Goal: Task Accomplishment & Management: Manage account settings

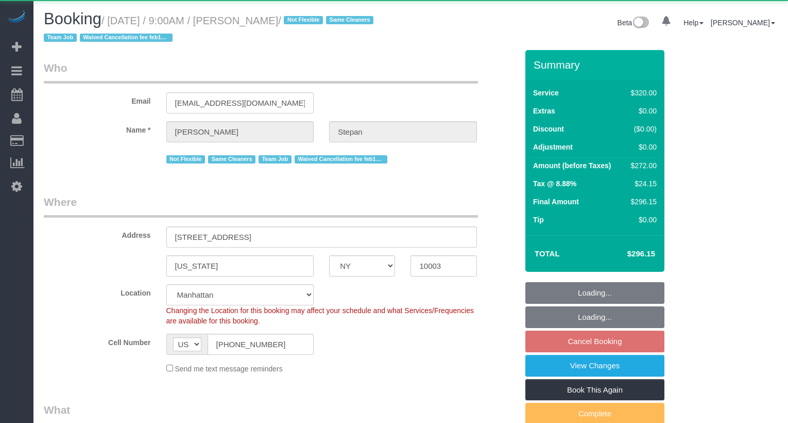
select select "NY"
select select "2"
select select "object:909"
select select "spot1"
select select "number:57"
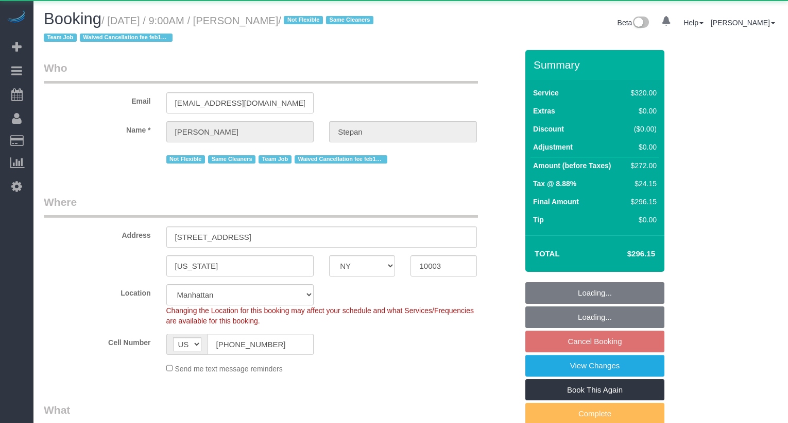
select select "number:74"
select select "number:15"
select select "number:7"
select select "string:stripe-pm_1QhXsq4VGloSiKo7q9BgUkND"
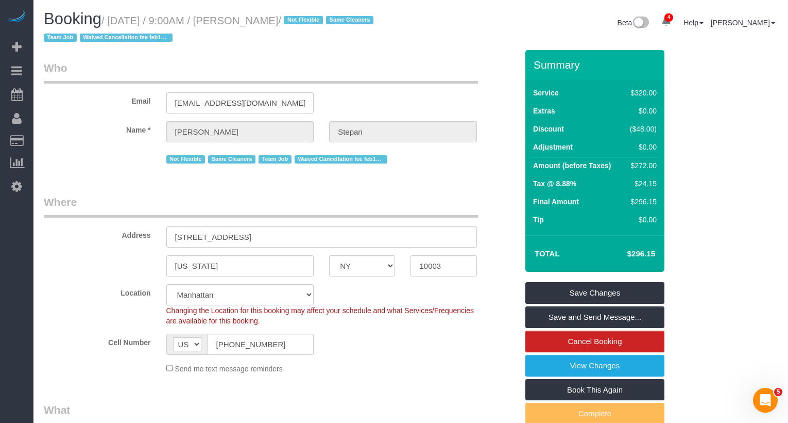
drag, startPoint x: 317, startPoint y: 24, endPoint x: 245, endPoint y: 24, distance: 72.1
click at [245, 24] on small "/ [DATE] / 9:00AM / [PERSON_NAME] / Not Flexible Same Cleaners Team Job Waived …" at bounding box center [210, 29] width 333 height 29
copy small "[PERSON_NAME]"
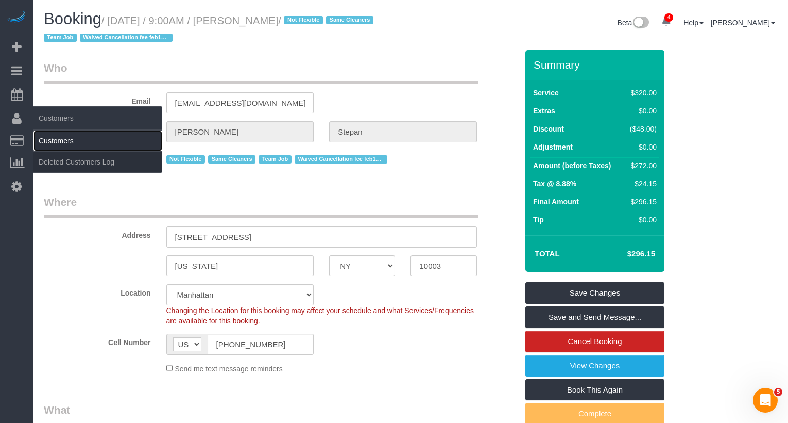
click at [56, 140] on link "Customers" at bounding box center [97, 140] width 129 height 21
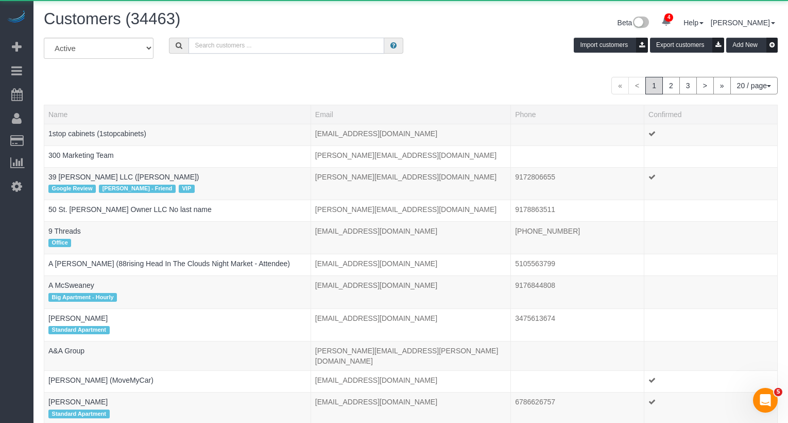
click at [290, 42] on input "text" at bounding box center [287, 46] width 196 height 16
paste input "[PERSON_NAME]"
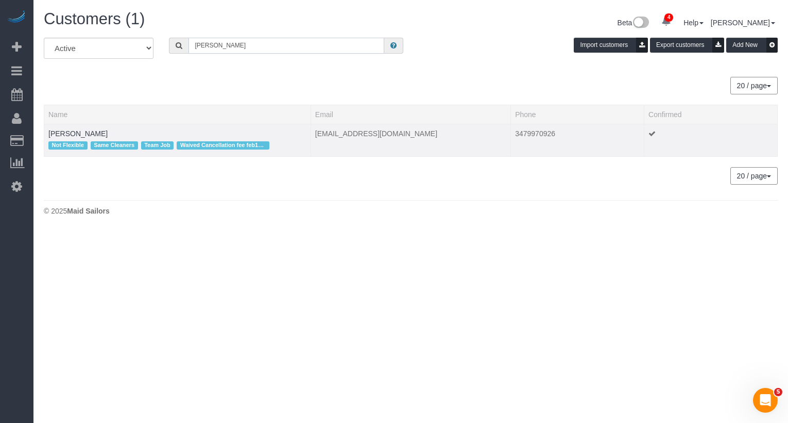
type input "[PERSON_NAME]"
click at [92, 127] on td "[PERSON_NAME] Not Flexible Same Cleaners Team Job Waived Cancellation fee feb13…" at bounding box center [177, 140] width 267 height 32
click at [92, 132] on link "[PERSON_NAME]" at bounding box center [77, 133] width 59 height 8
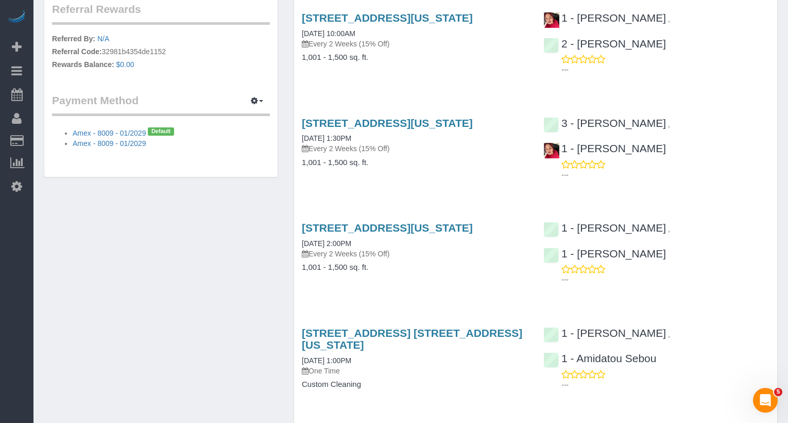
scroll to position [752, 0]
